Goal: Use online tool/utility: Utilize a website feature to perform a specific function

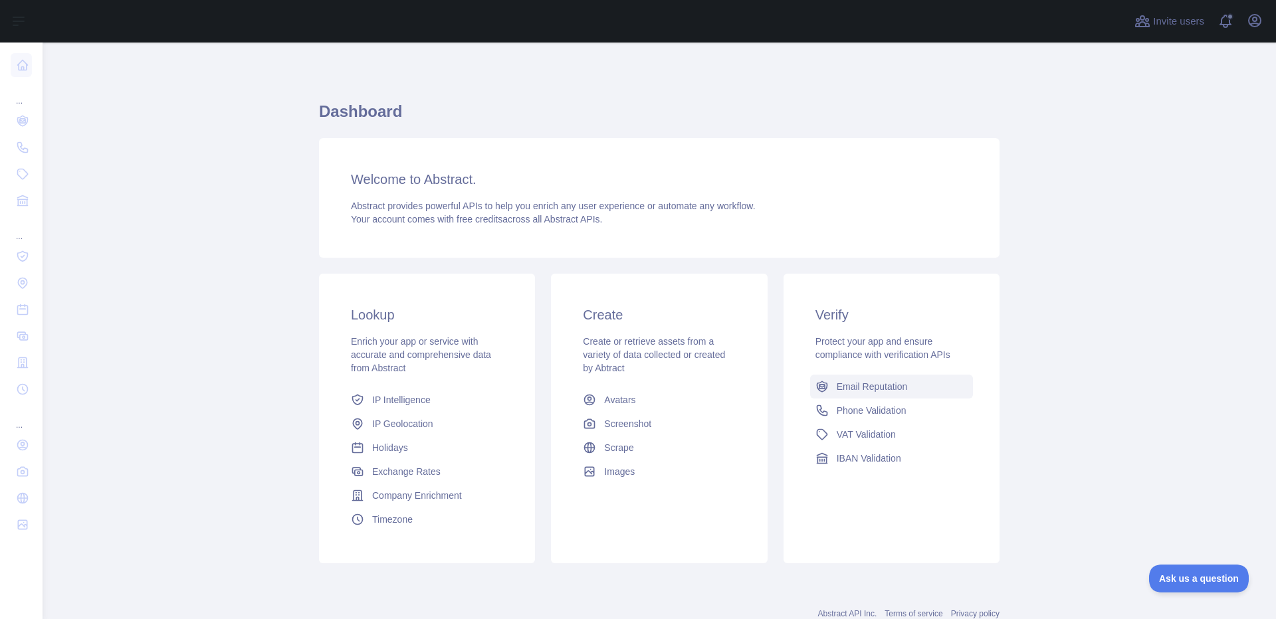
click at [896, 393] on span "Email Reputation" at bounding box center [872, 386] width 71 height 13
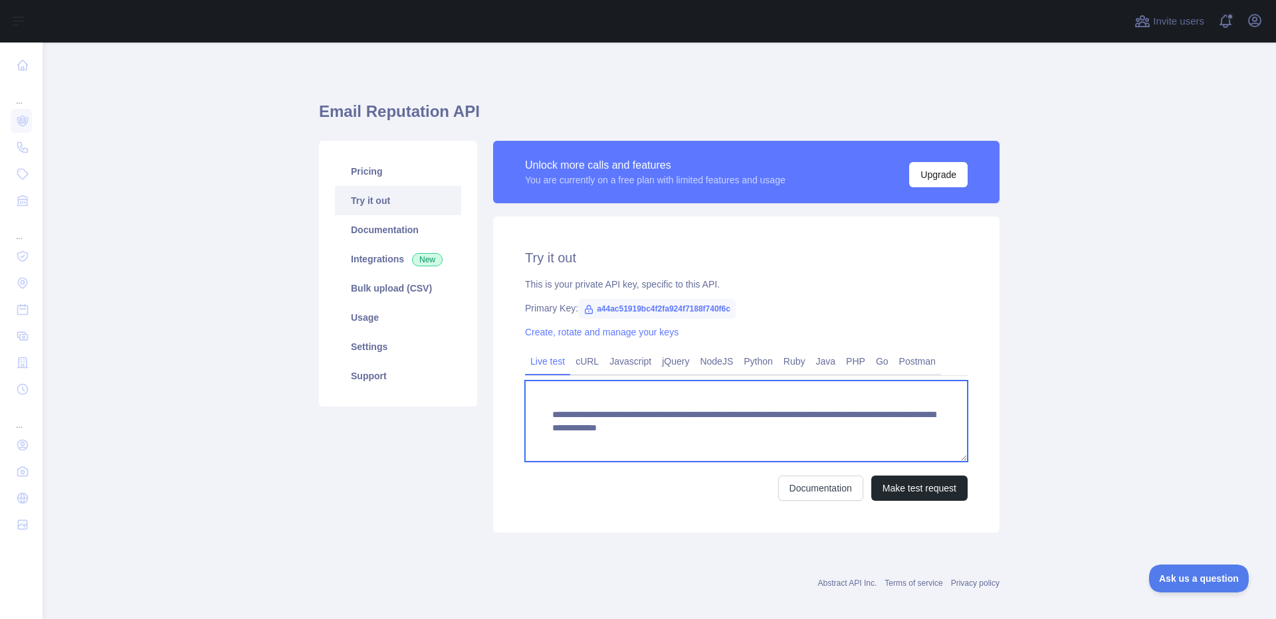
click at [783, 431] on textarea "**********" at bounding box center [746, 421] width 443 height 81
paste textarea "To enrich screen reader interactions, please activate Accessibility in Grammarl…"
type textarea "**********"
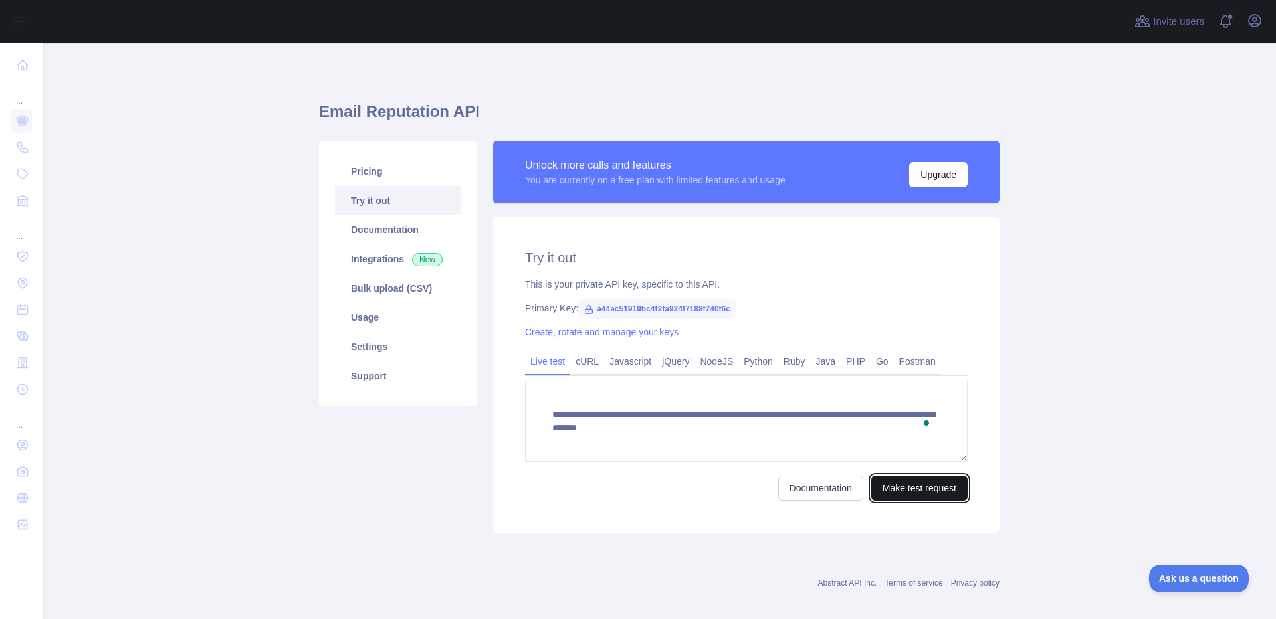
click at [926, 494] on button "Make test request" at bounding box center [919, 488] width 96 height 25
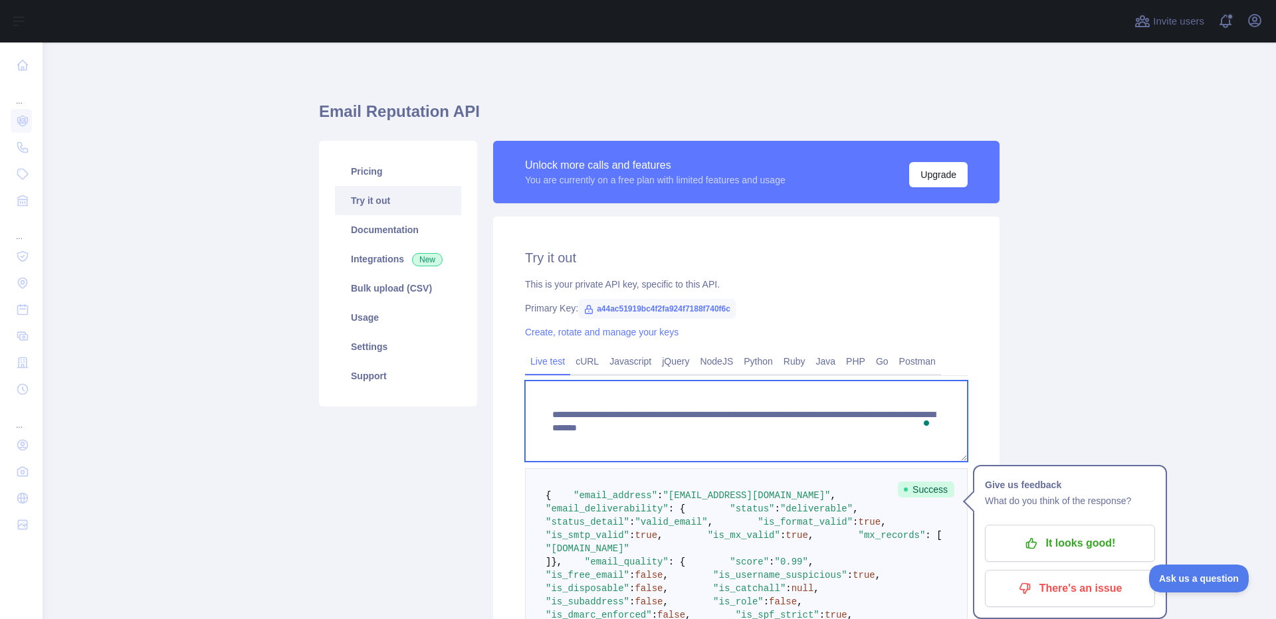
click at [633, 419] on textarea "**********" at bounding box center [746, 421] width 443 height 81
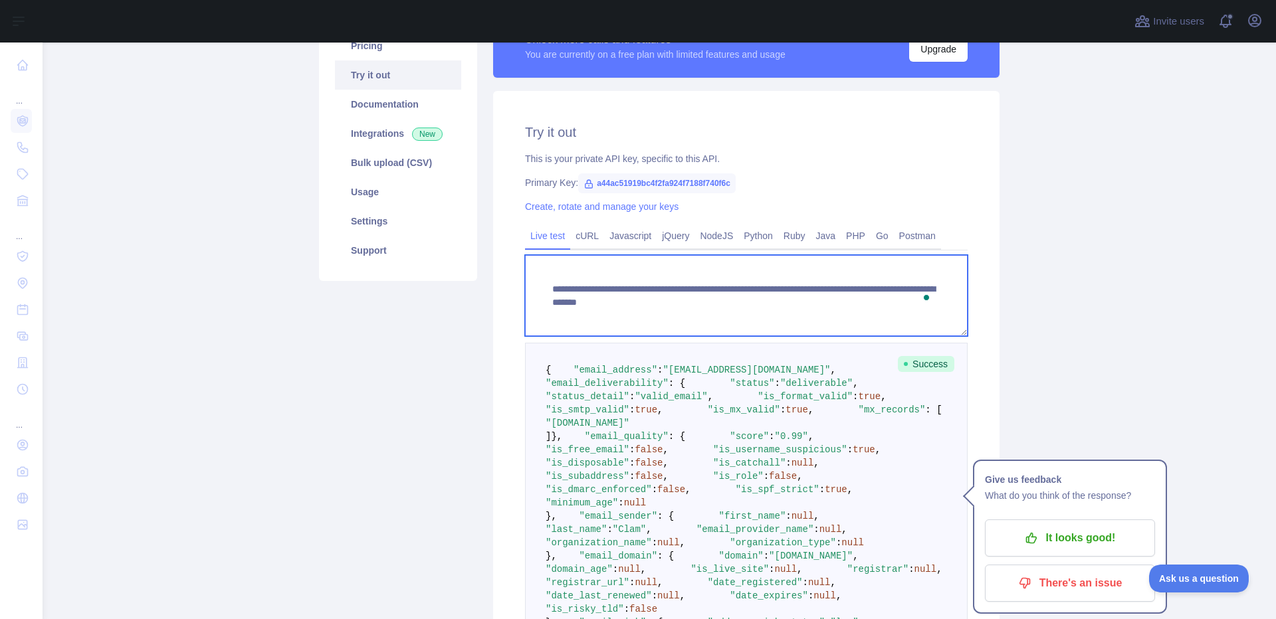
scroll to position [126, 0]
click at [601, 282] on textarea "**********" at bounding box center [746, 295] width 443 height 81
type textarea "**********"
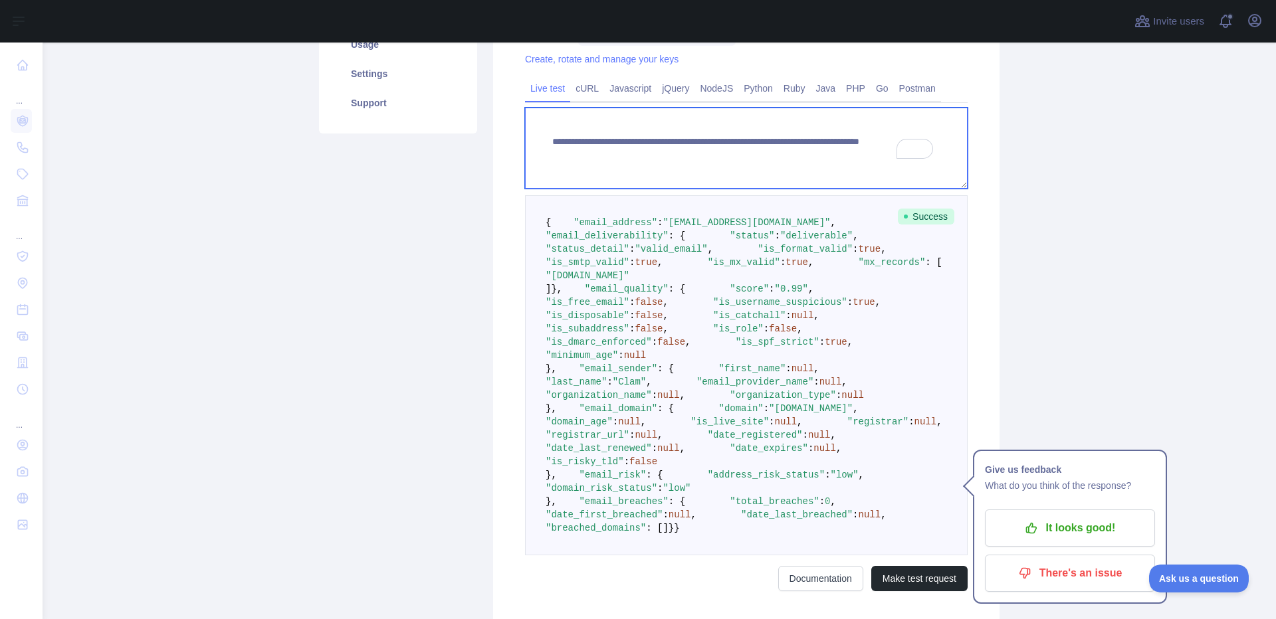
scroll to position [276, 0]
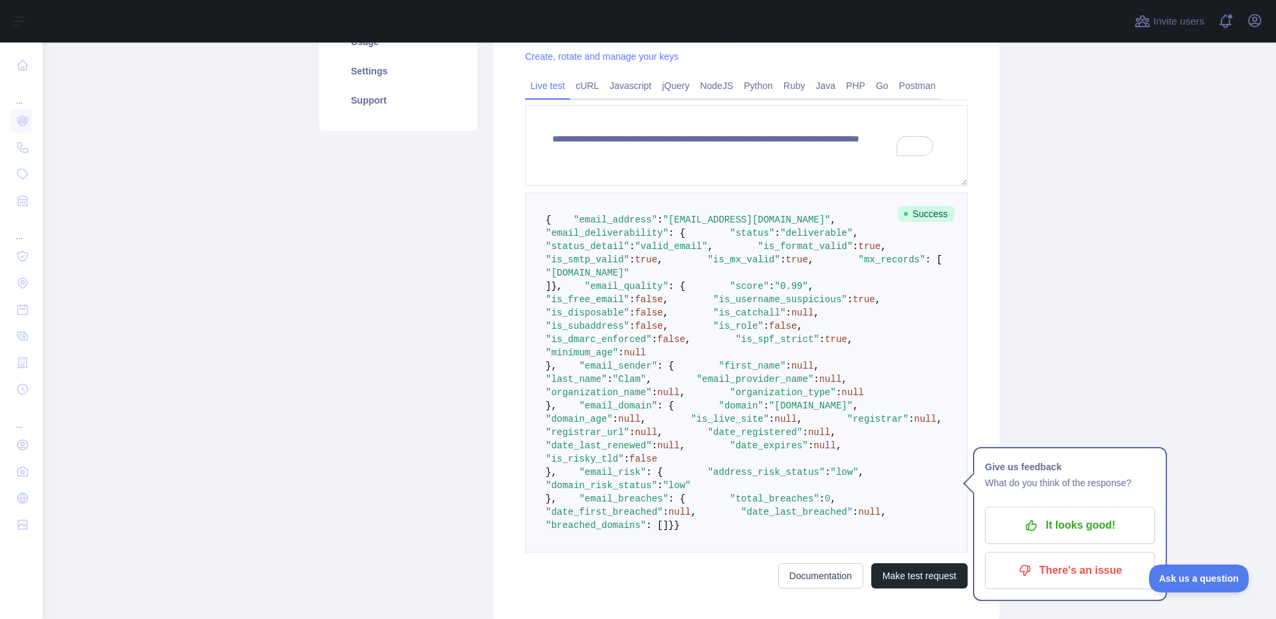
click at [601, 292] on span ""email_quality"" at bounding box center [627, 286] width 84 height 11
copy span "email_quality"
click at [635, 94] on link "Javascript" at bounding box center [630, 85] width 52 height 21
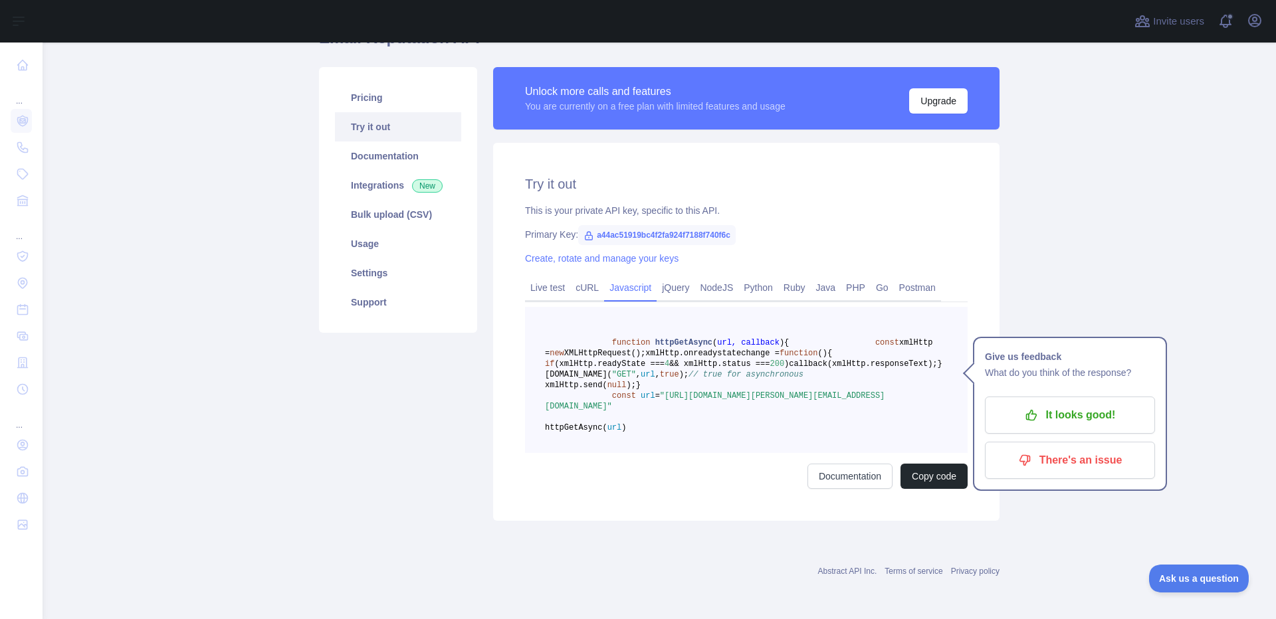
scroll to position [137, 0]
click at [723, 277] on link "NodeJS" at bounding box center [716, 287] width 44 height 21
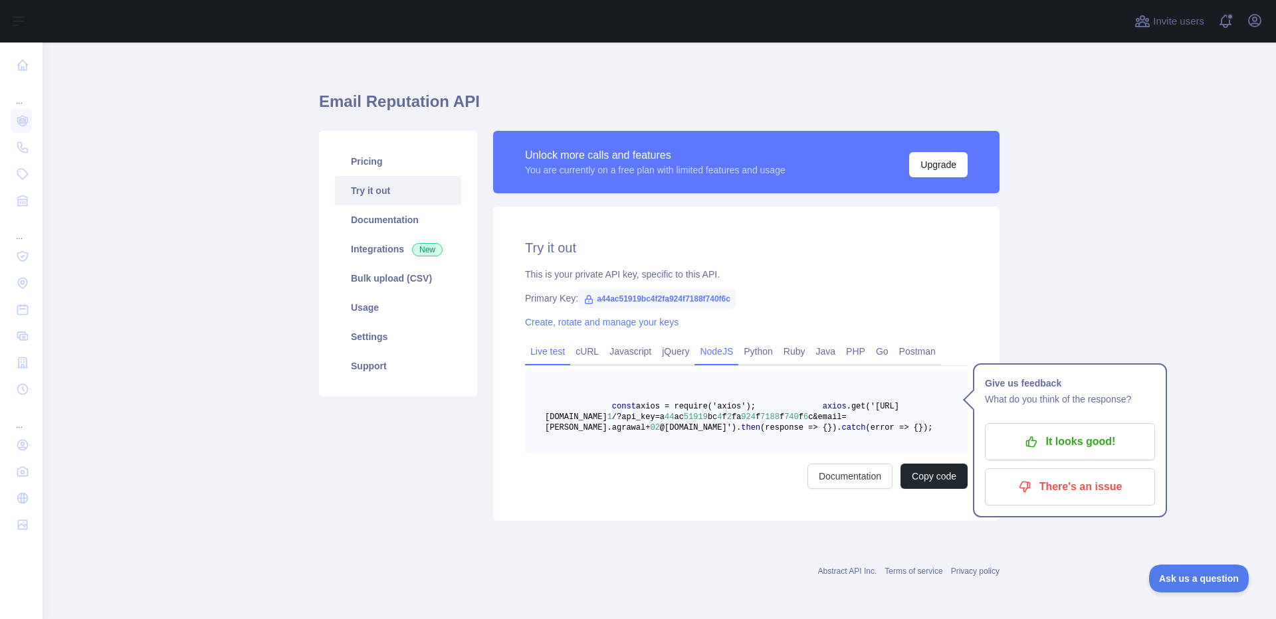
click at [560, 341] on link "Live test" at bounding box center [547, 351] width 45 height 21
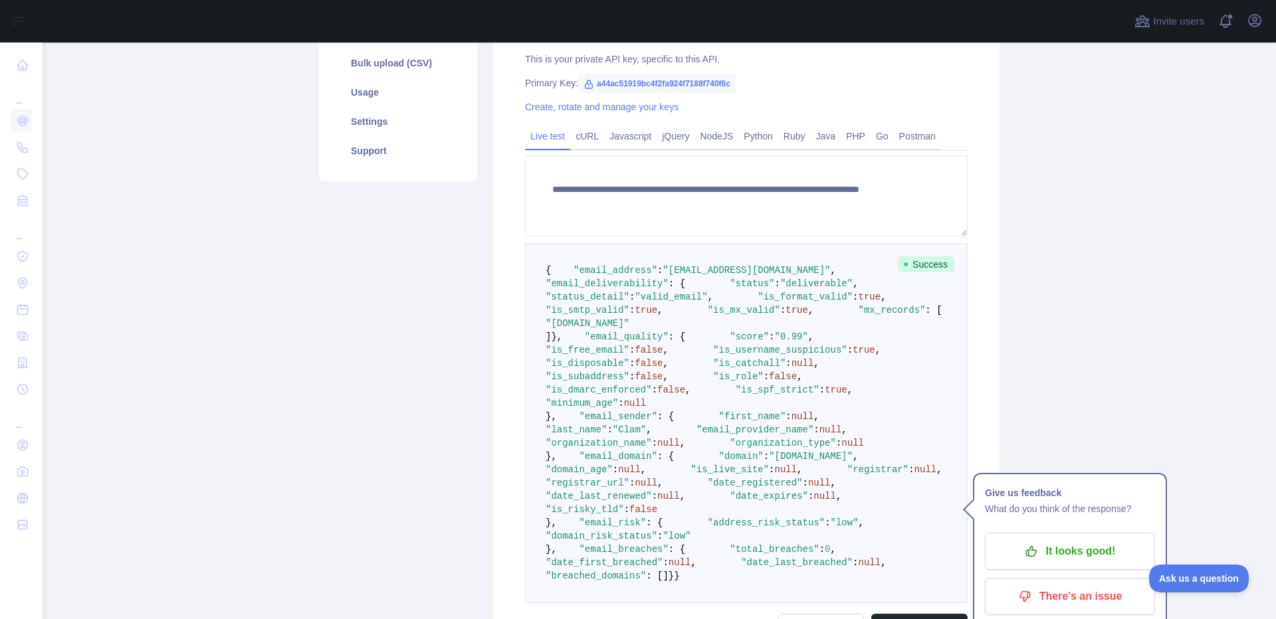
scroll to position [233, 0]
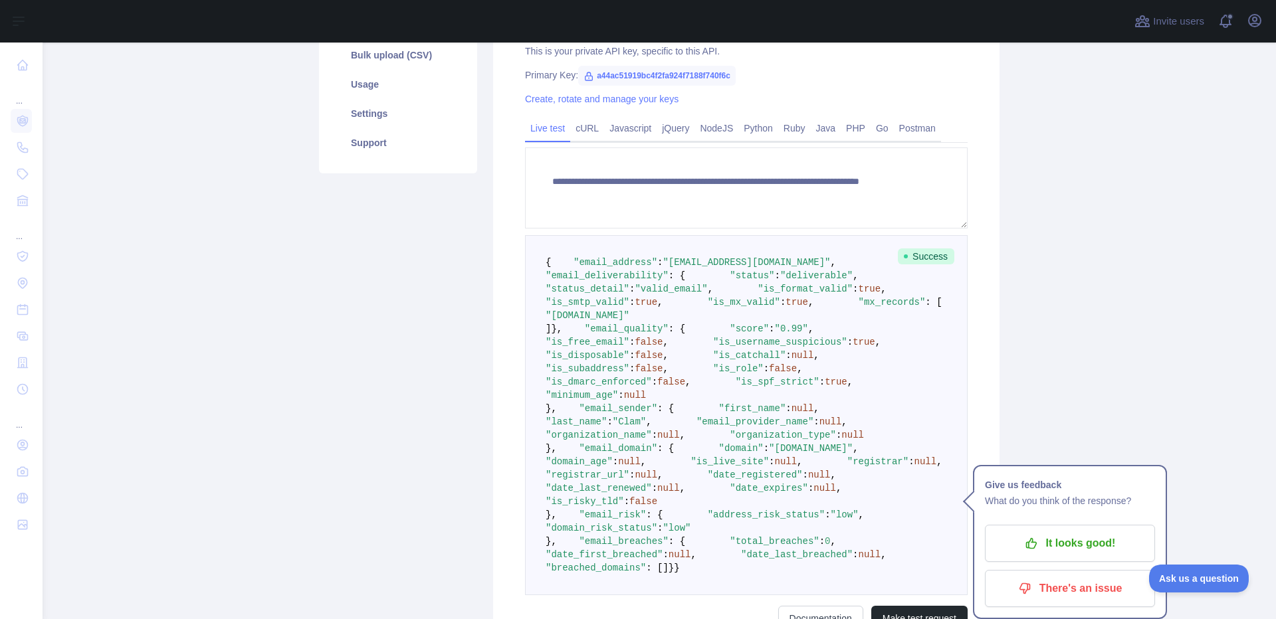
click at [603, 268] on span ""email_address"" at bounding box center [615, 262] width 84 height 11
copy span "email_address"
click at [616, 334] on span ""email_quality"" at bounding box center [627, 329] width 84 height 11
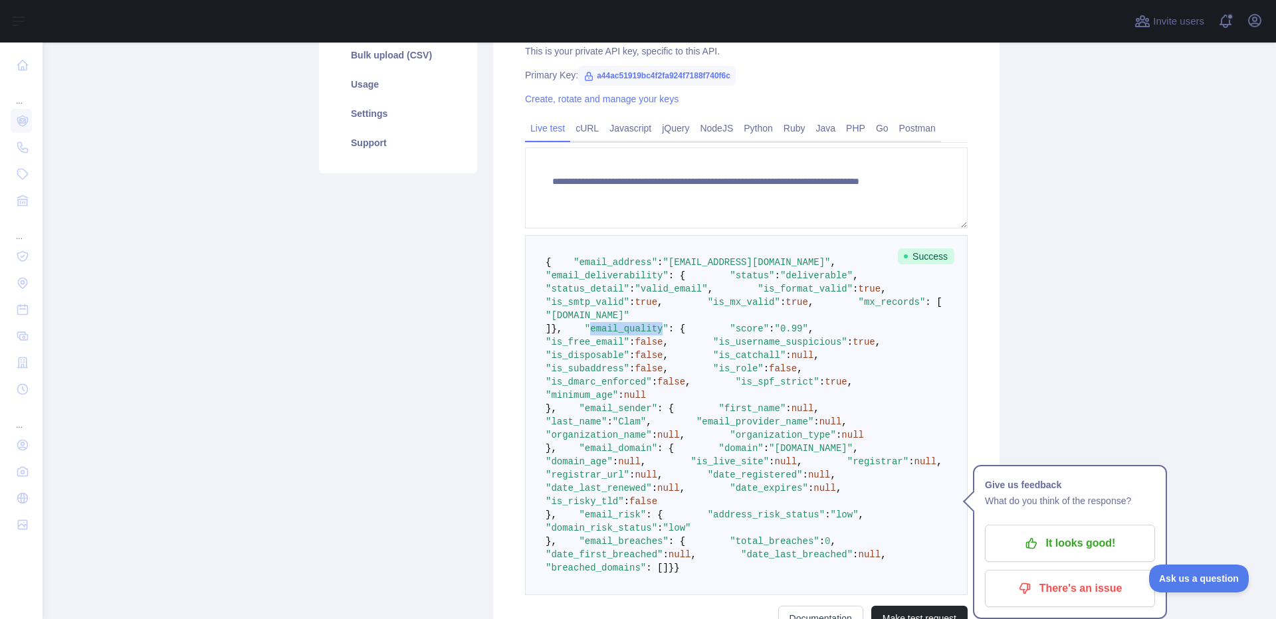
copy span "email_quality"
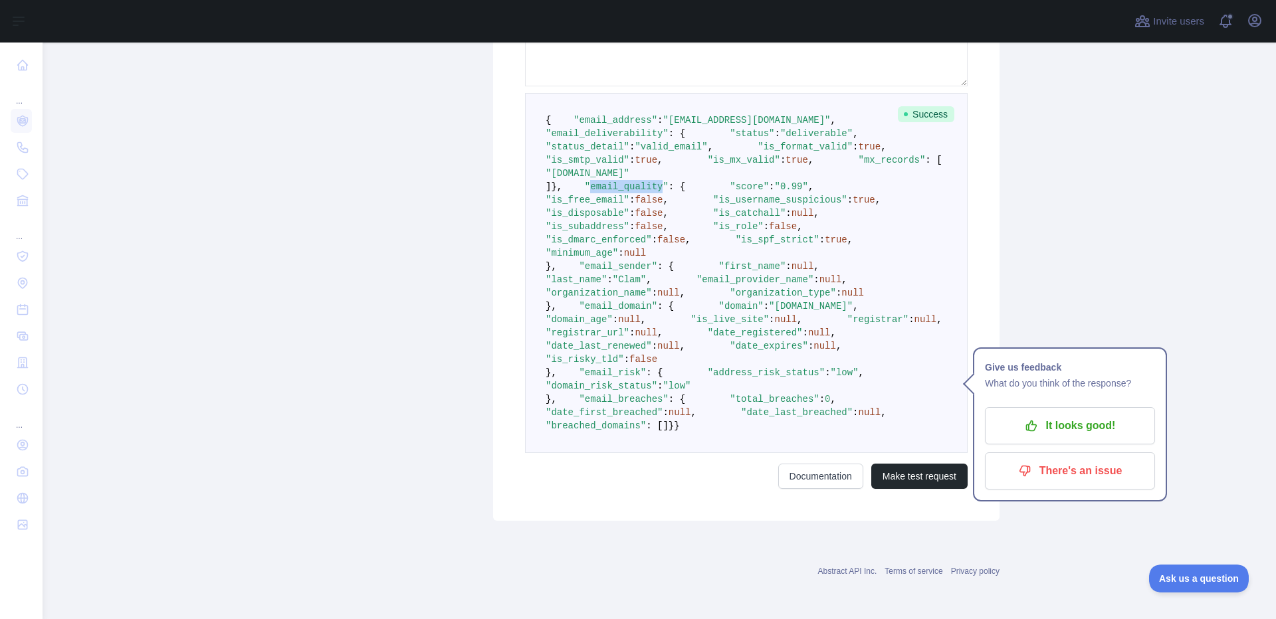
scroll to position [403, 0]
click at [540, 353] on pre "{ "email_address" : "[EMAIL_ADDRESS][DOMAIN_NAME]" , "email_deliverability" : {…" at bounding box center [746, 273] width 443 height 360
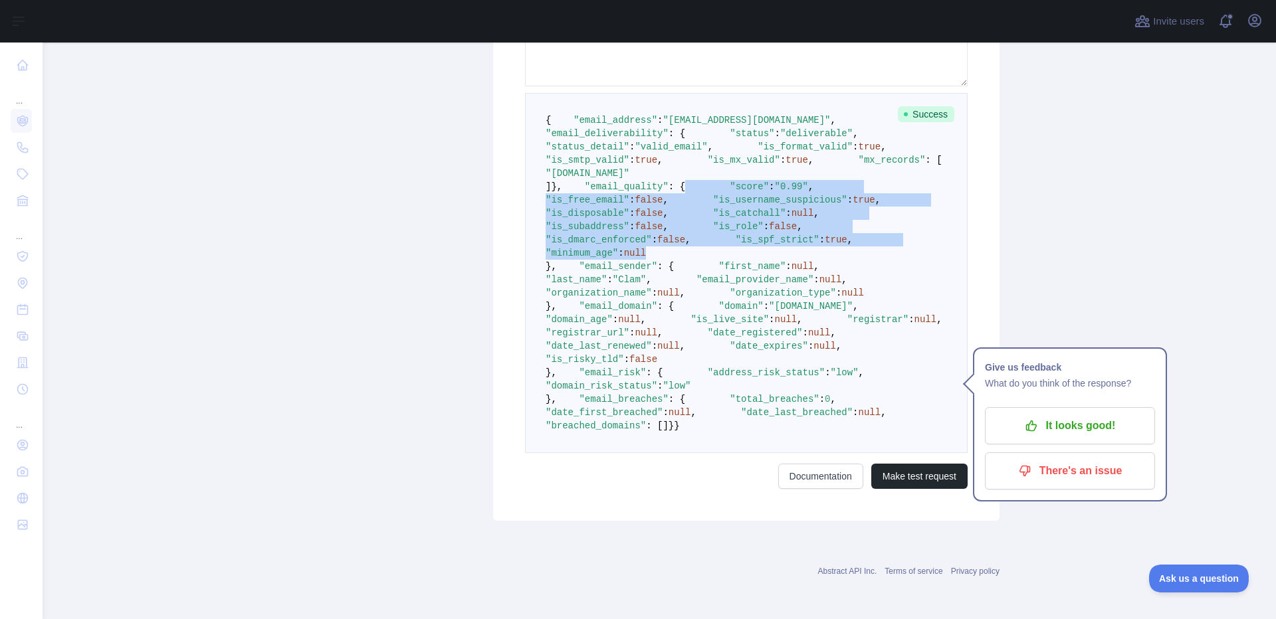
drag, startPoint x: 718, startPoint y: 385, endPoint x: 534, endPoint y: 266, distance: 219.5
click at [534, 266] on pre "{ "email_address" : "[EMAIL_ADDRESS][DOMAIN_NAME]" , "email_deliverability" : {…" at bounding box center [746, 273] width 443 height 360
copy code ""score" : "0.99" , "is_free_email" : false , "is_username_suspicious" : true , …"
drag, startPoint x: 562, startPoint y: 118, endPoint x: 622, endPoint y: 235, distance: 131.7
click at [622, 235] on pre "{ "email_address" : "[EMAIL_ADDRESS][DOMAIN_NAME]" , "email_deliverability" : {…" at bounding box center [746, 273] width 443 height 360
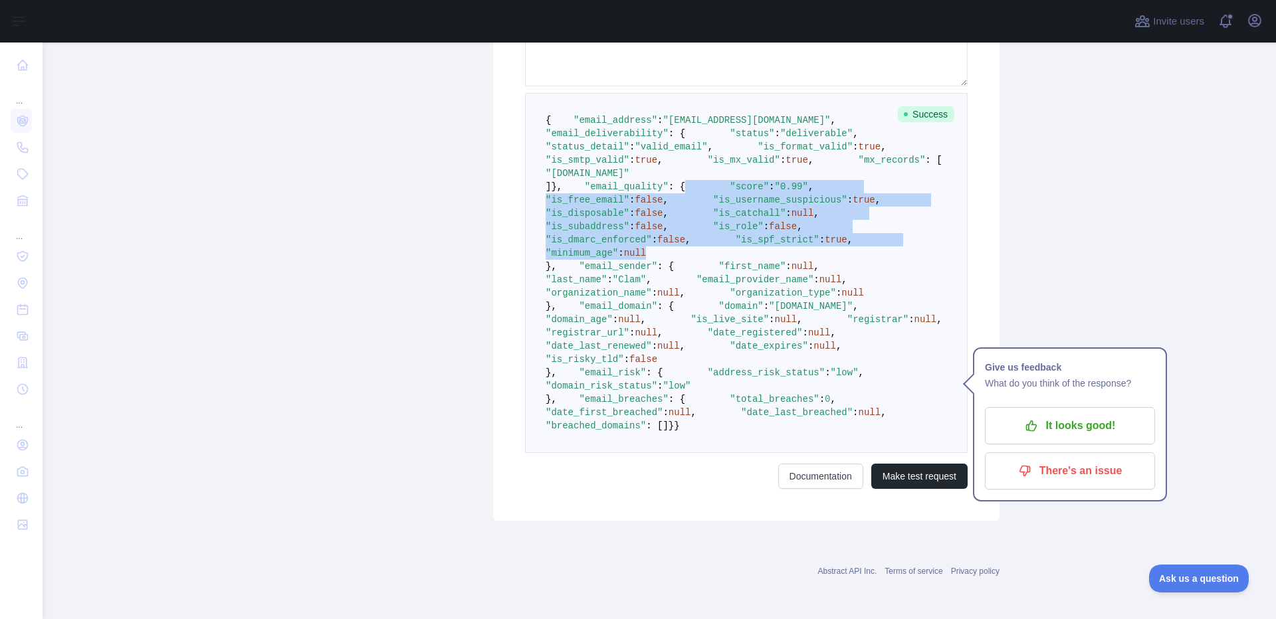
copy code ""email_deliverability" : { "status" : "deliverable" , "status_detail" : "valid_…"
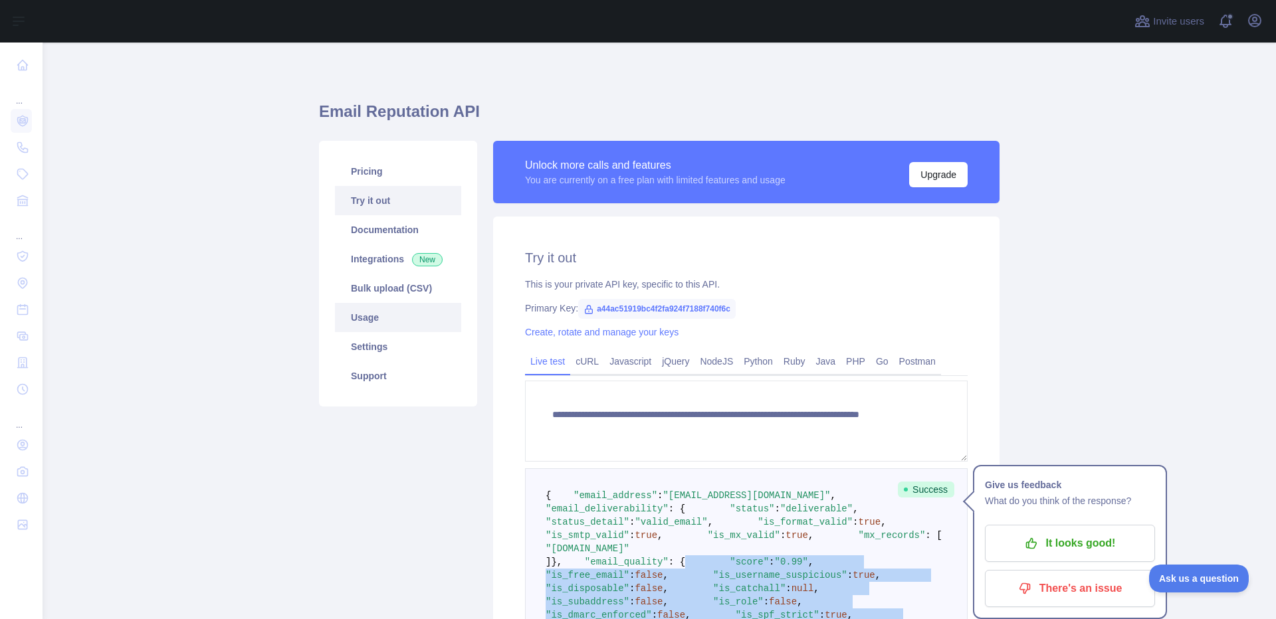
click at [378, 320] on link "Usage" at bounding box center [398, 317] width 126 height 29
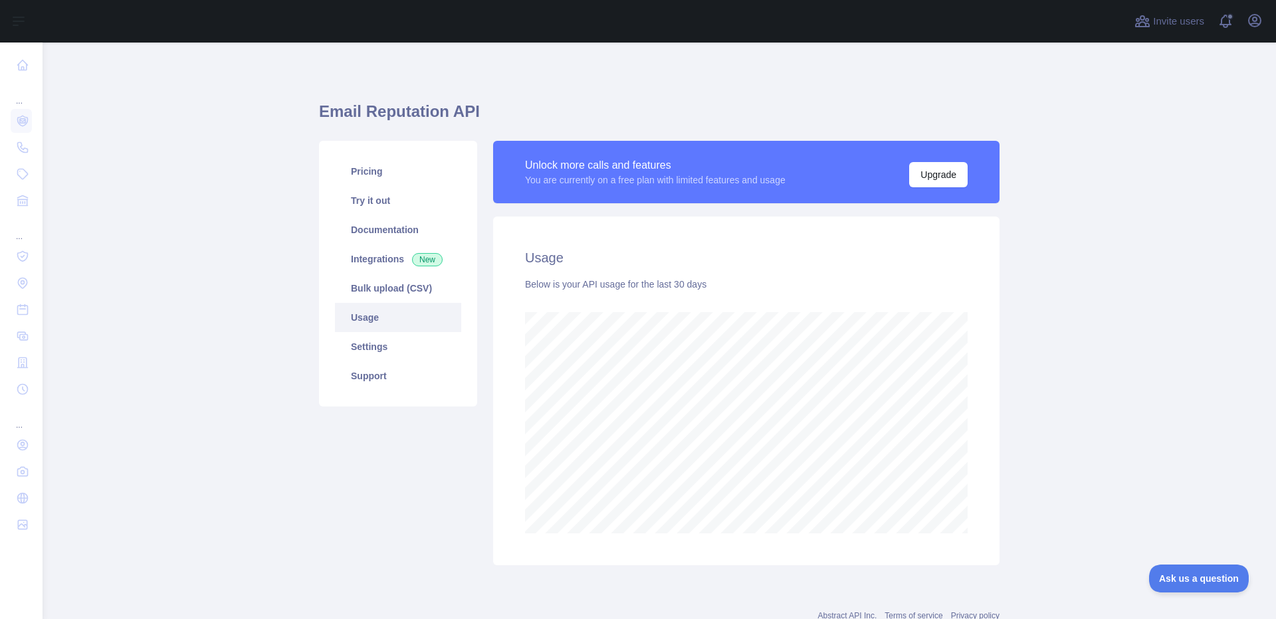
scroll to position [577, 1223]
click at [407, 203] on link "Try it out" at bounding box center [398, 200] width 126 height 29
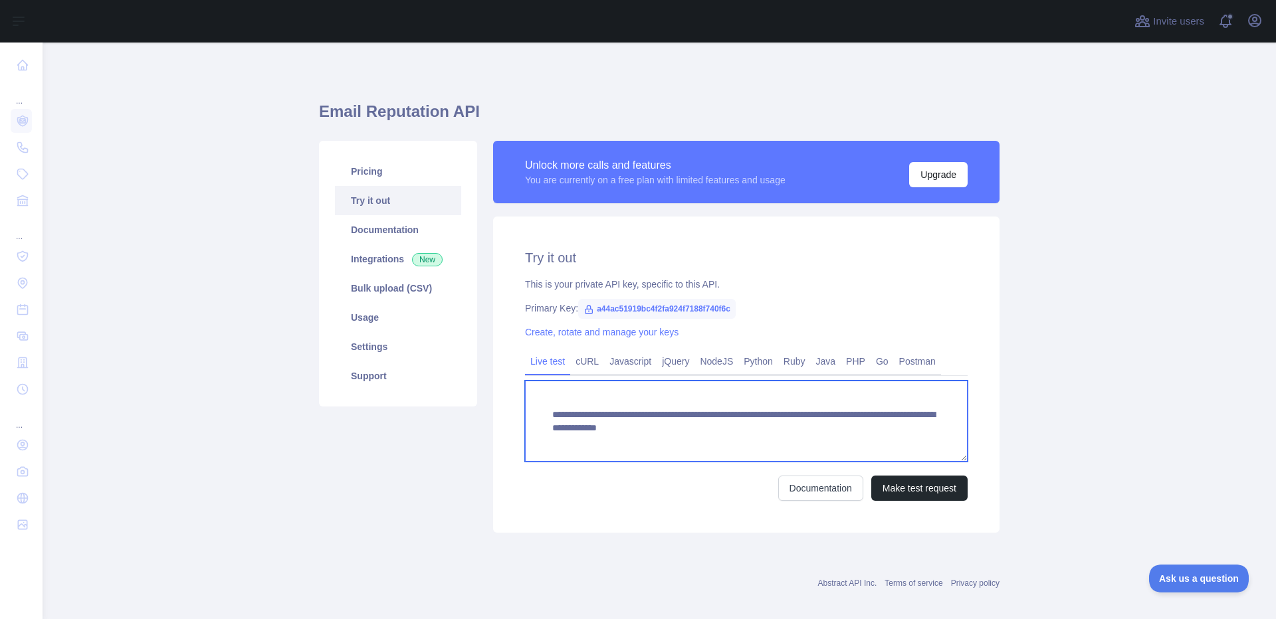
click at [795, 429] on textarea "**********" at bounding box center [746, 421] width 443 height 81
